Goal: Information Seeking & Learning: Learn about a topic

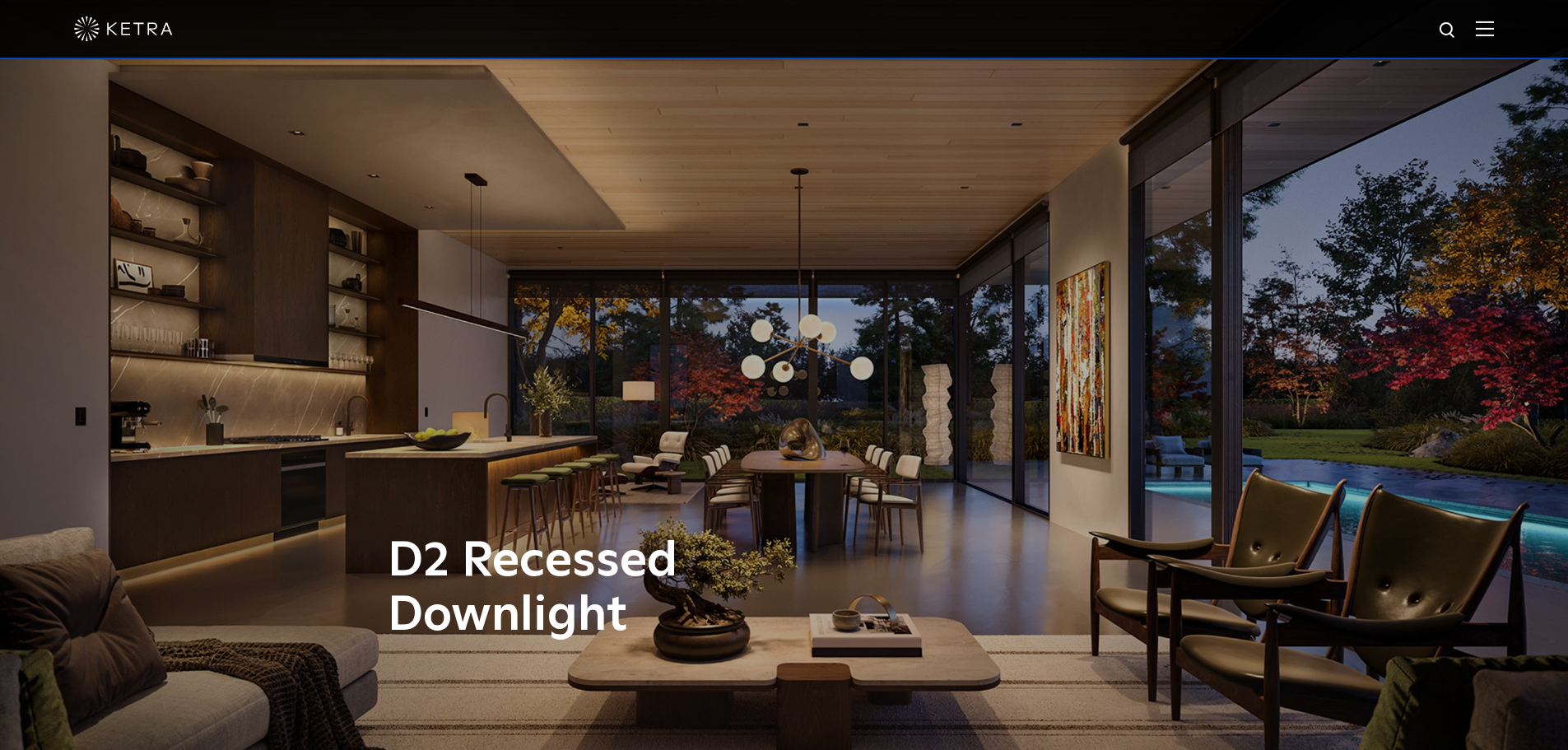
click at [1491, 23] on img at bounding box center [1484, 28] width 18 height 16
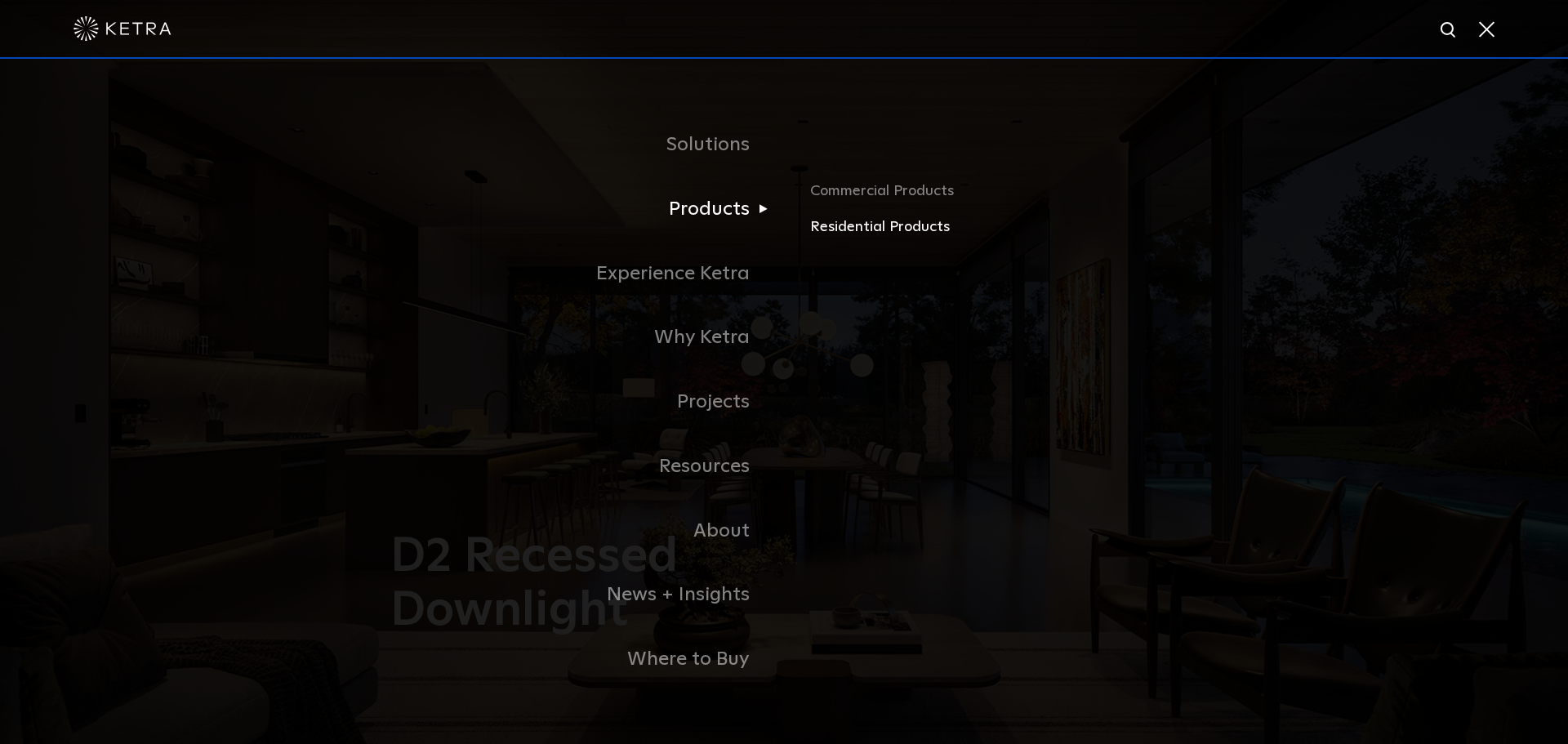
click at [863, 232] on link "Residential Products" at bounding box center [1001, 227] width 382 height 23
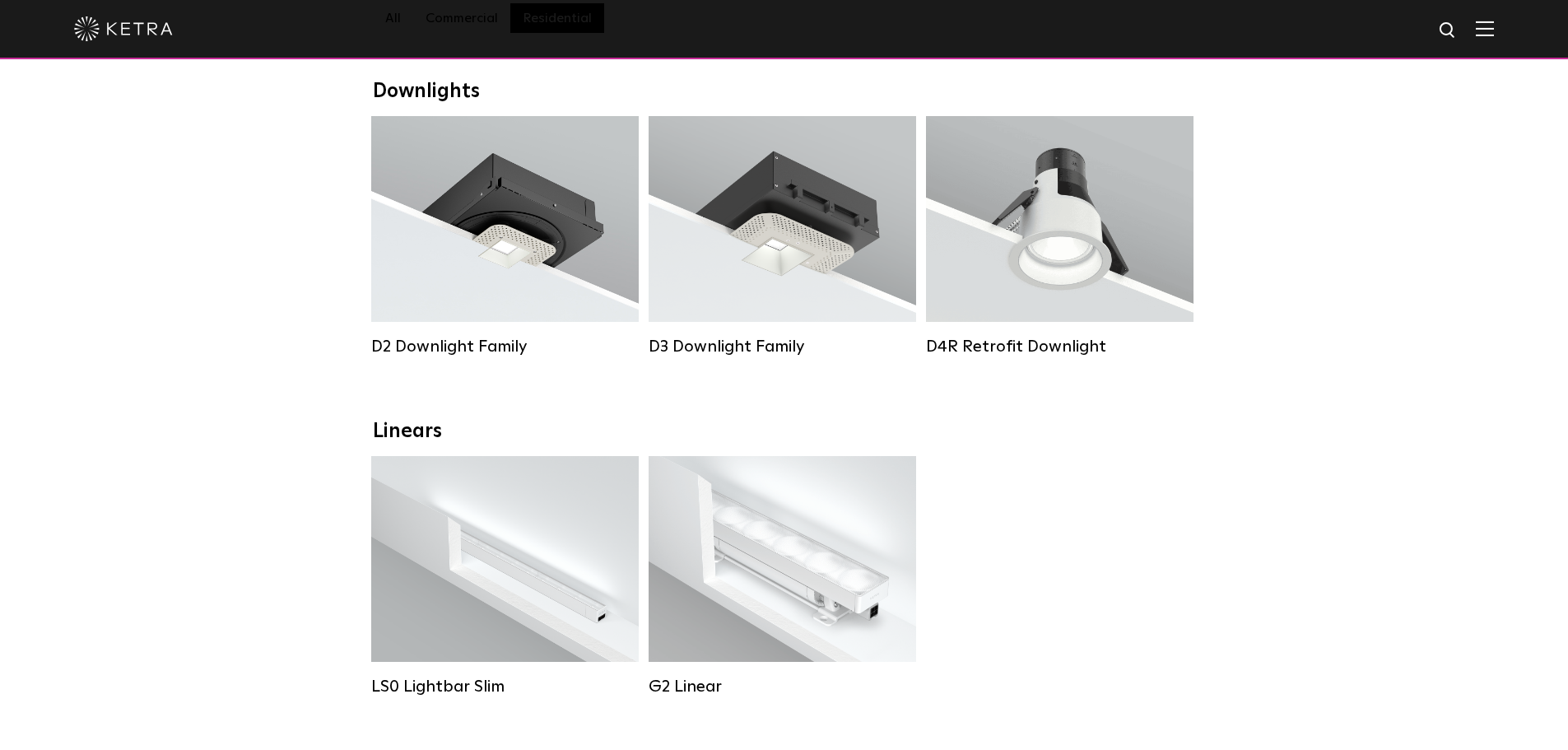
scroll to position [82, 0]
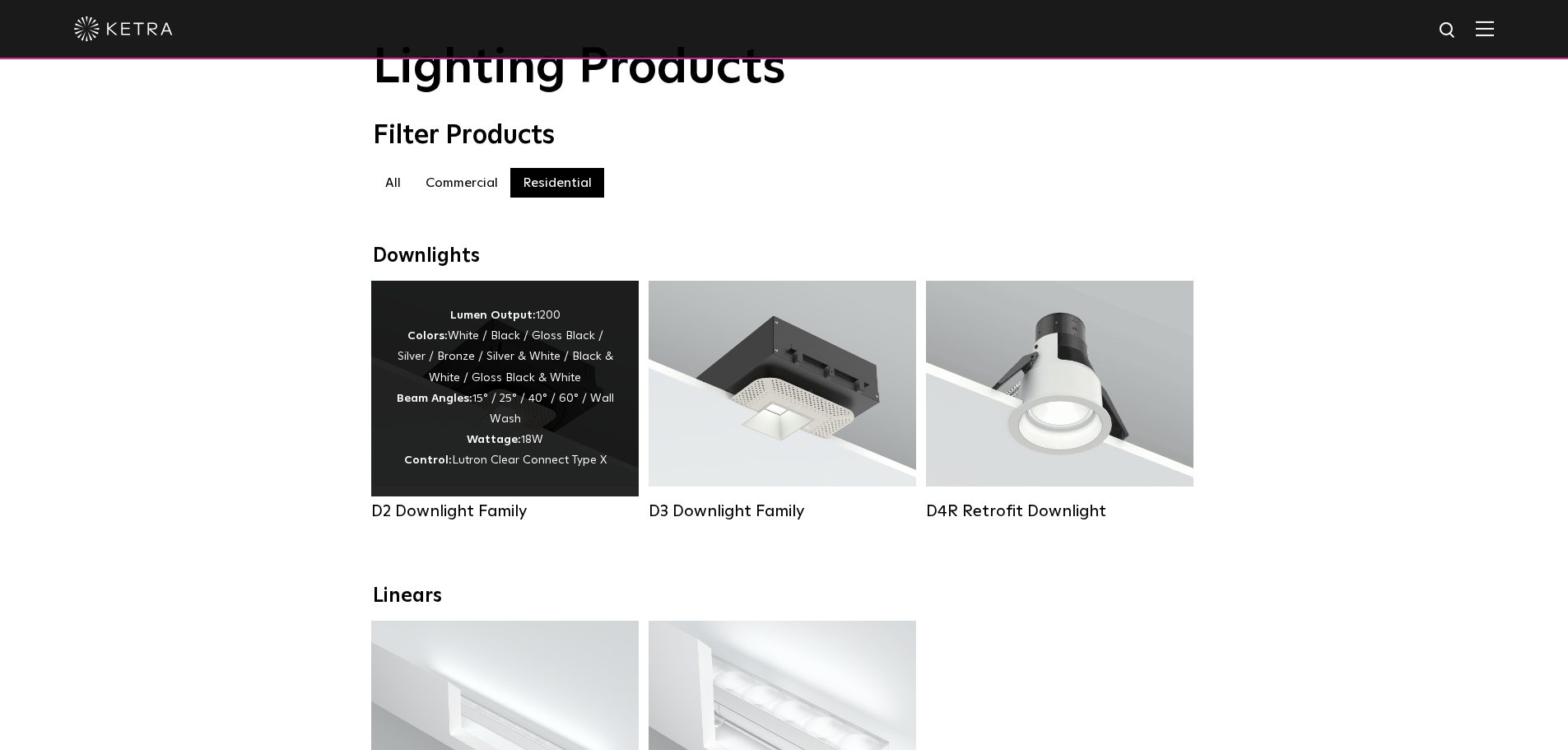
click at [497, 417] on div "Lumen Output: 1200 Colors: White / Black / Gloss Black / Silver / Bronze / Silv…" at bounding box center [505, 388] width 218 height 167
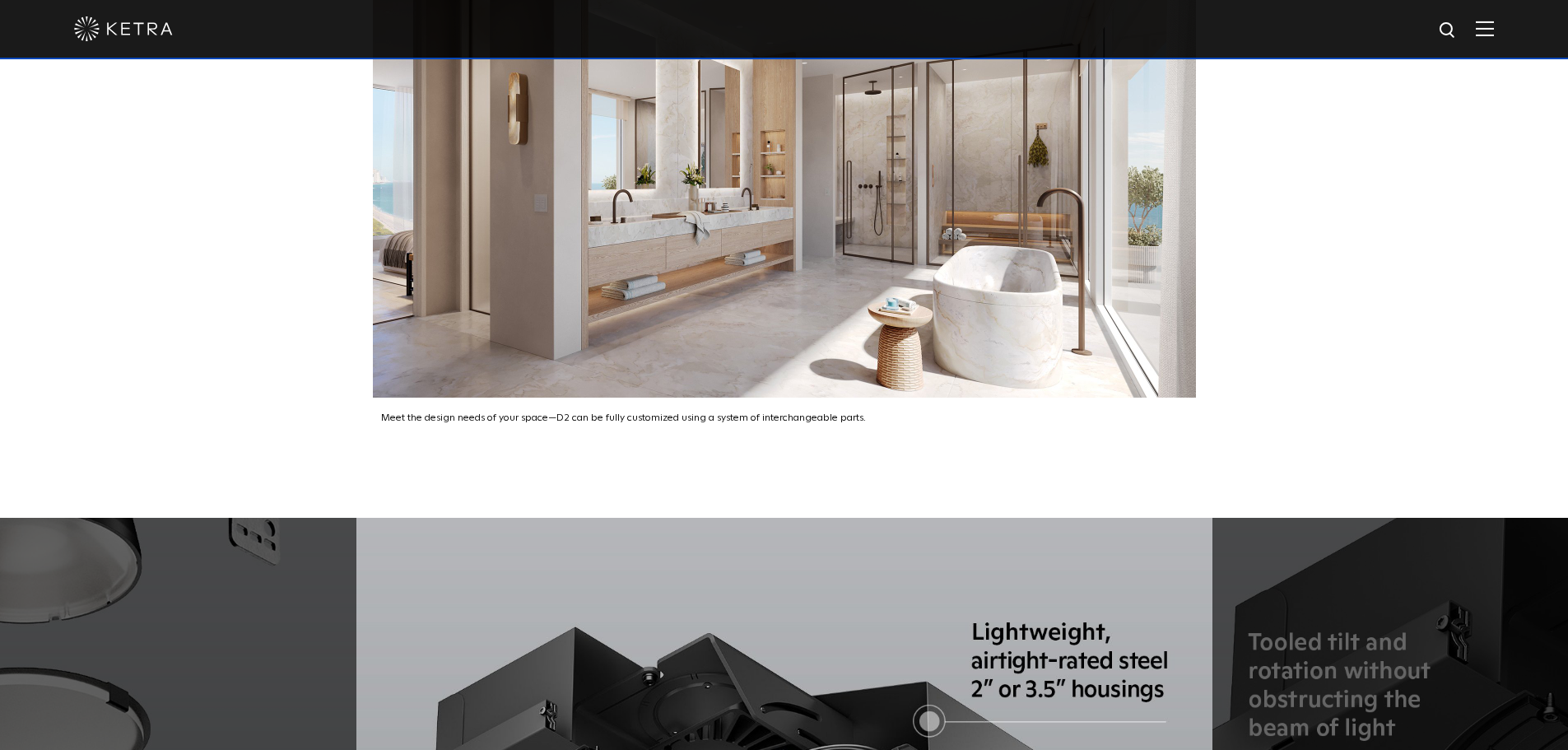
scroll to position [2965, 0]
